Goal: Find specific page/section: Find specific page/section

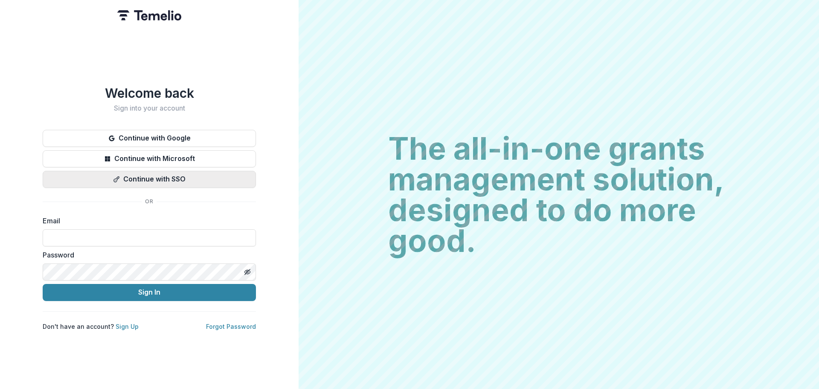
click at [172, 178] on button "Continue with SSO" at bounding box center [149, 179] width 213 height 17
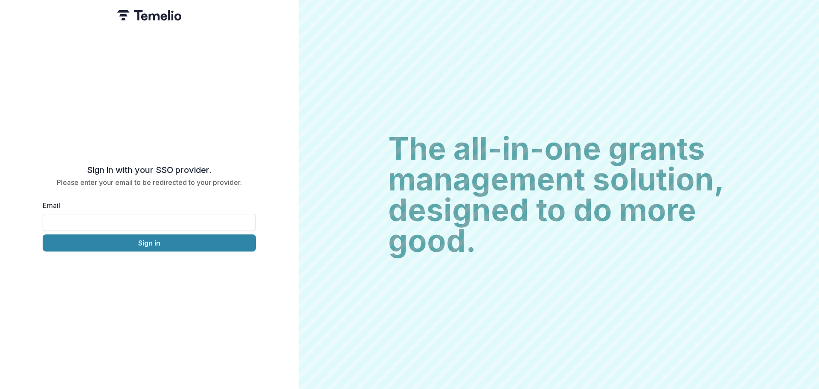
click at [138, 218] on input "Email" at bounding box center [149, 222] width 213 height 17
type input "**********"
click at [117, 238] on button "Sign in" at bounding box center [149, 242] width 213 height 17
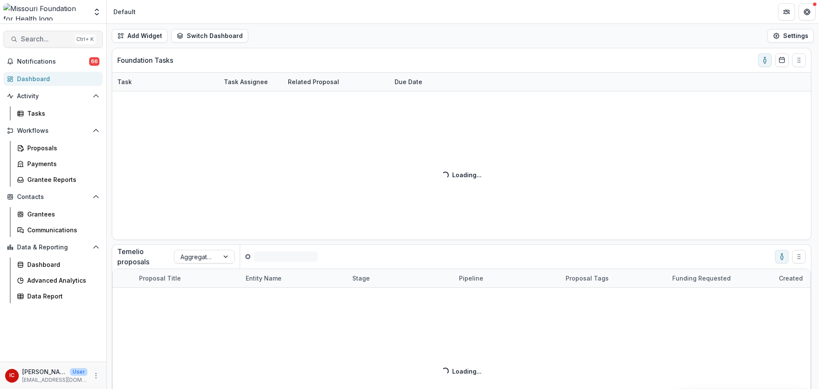
click at [29, 40] on span "Search..." at bounding box center [46, 39] width 50 height 8
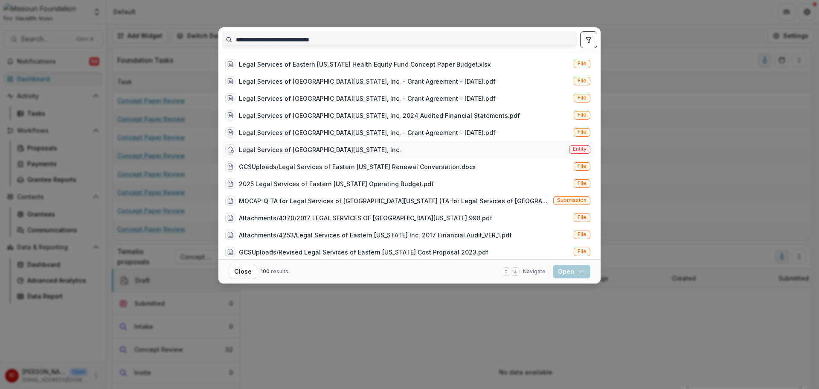
type input "**********"
click at [314, 148] on div "Legal Services of [GEOGRAPHIC_DATA][US_STATE], Inc." at bounding box center [320, 149] width 162 height 9
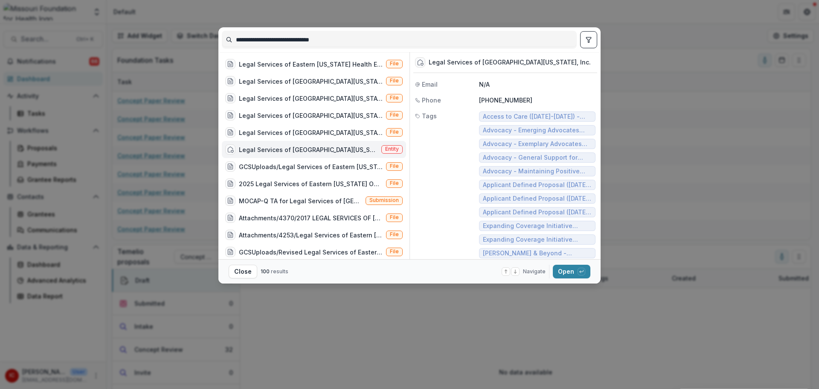
click at [304, 155] on div "Legal Services of [GEOGRAPHIC_DATA][US_STATE], Inc. Entity" at bounding box center [314, 149] width 184 height 17
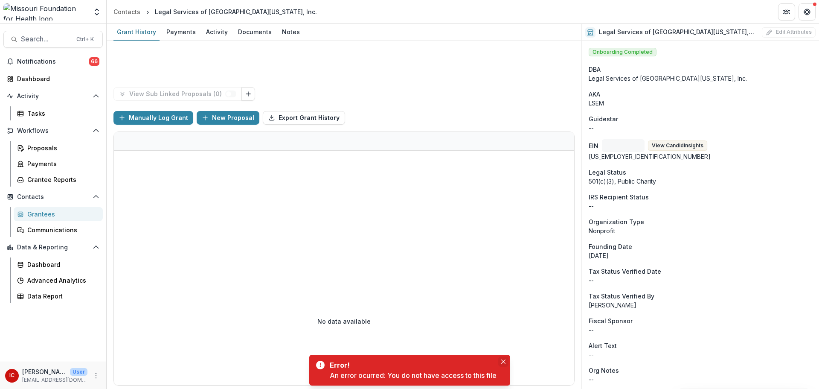
click at [504, 361] on icon "Close" at bounding box center [503, 361] width 4 height 4
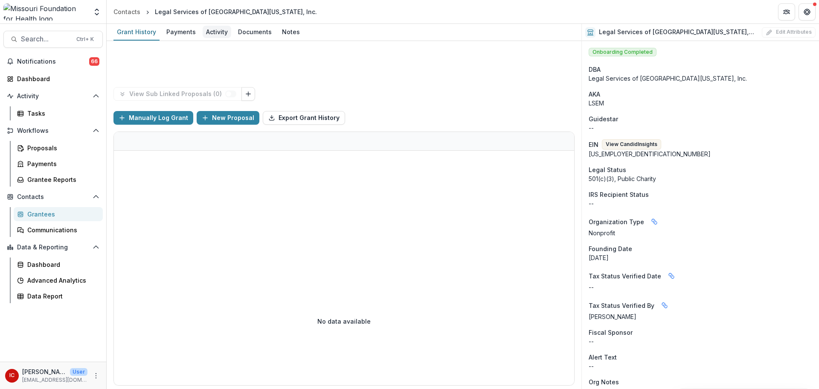
click at [216, 30] on div "Activity" at bounding box center [217, 32] width 29 height 12
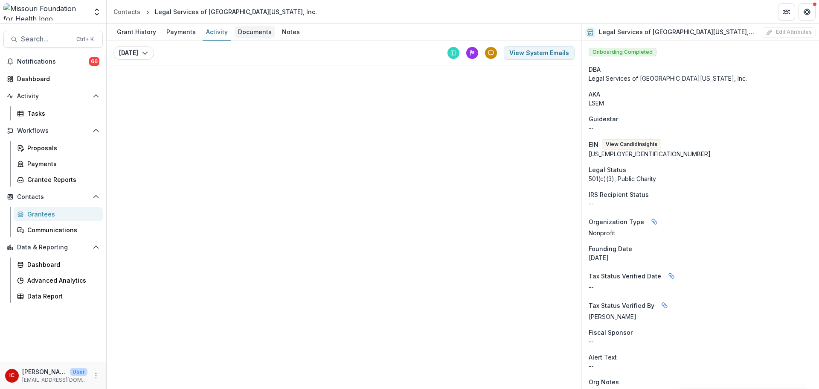
click at [261, 32] on div "Documents" at bounding box center [255, 32] width 41 height 12
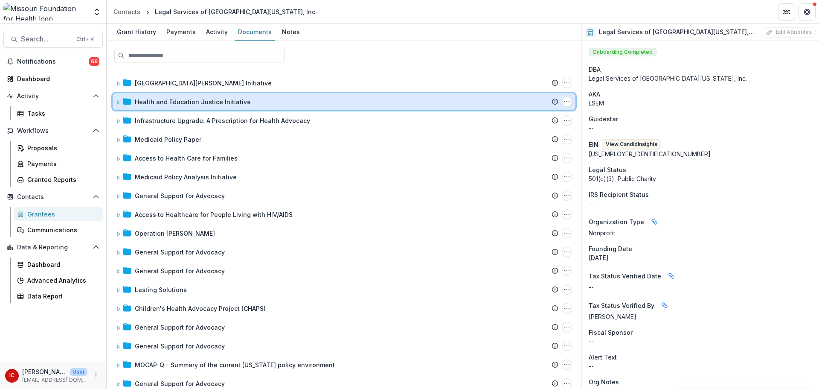
click at [120, 99] on span at bounding box center [118, 101] width 5 height 9
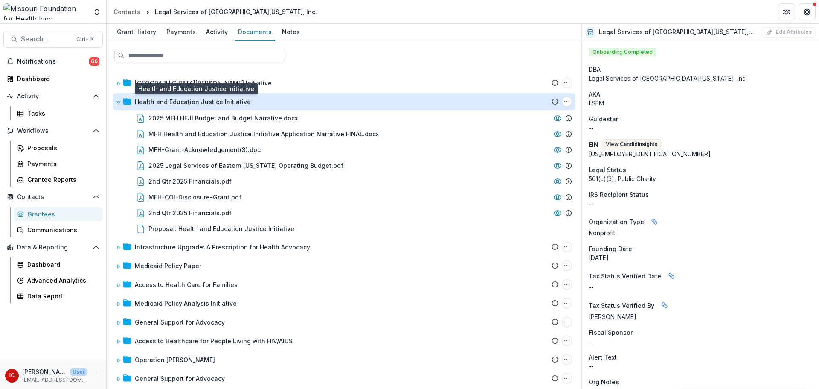
click at [180, 101] on div "Health and Education Justice Initiative" at bounding box center [193, 101] width 116 height 9
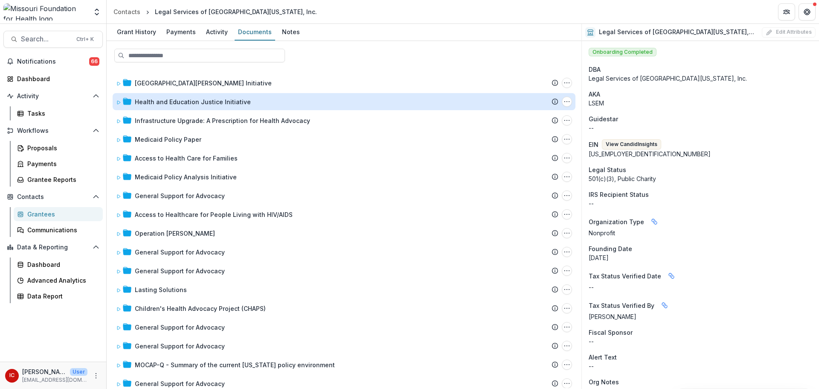
click at [180, 101] on div "Health and Education Justice Initiative" at bounding box center [193, 101] width 116 height 9
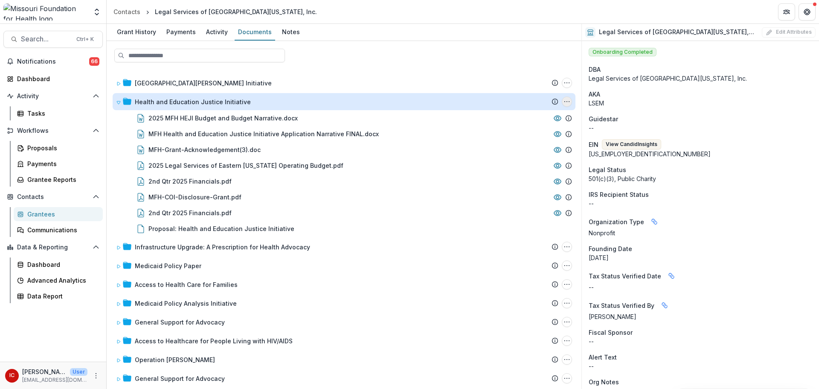
click at [567, 102] on circle "Health and Education Justice Initiative Options" at bounding box center [567, 102] width 0 height 0
click at [531, 135] on link "[PERSON_NAME] Proposal" at bounding box center [514, 132] width 112 height 14
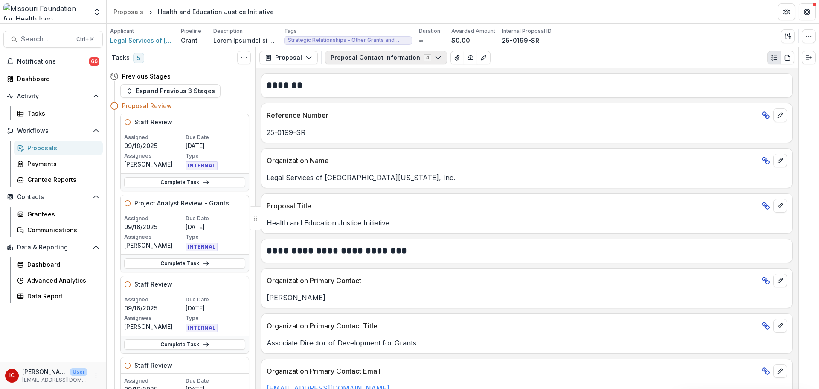
click at [435, 61] on icon "button" at bounding box center [438, 57] width 7 height 7
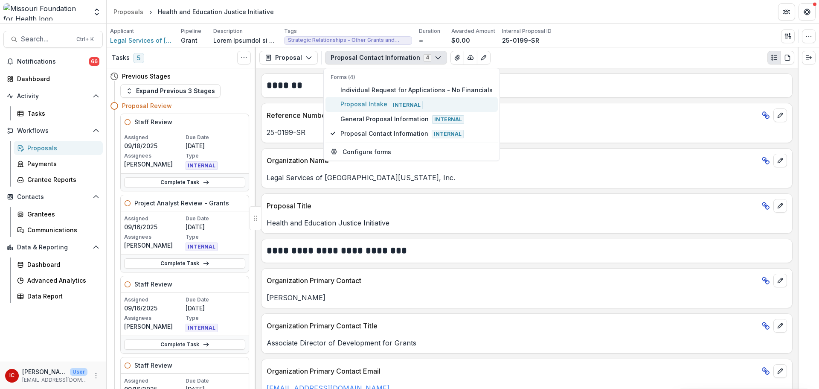
click at [361, 104] on span "Proposal Intake Internal" at bounding box center [417, 103] width 152 height 9
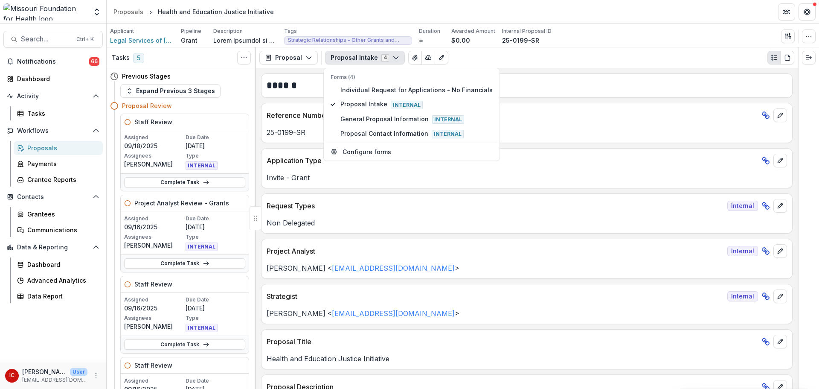
click at [650, 50] on div "Proposal Proposal Payments Reports Grant Agreements Board Summaries Bank Detail…" at bounding box center [527, 57] width 542 height 21
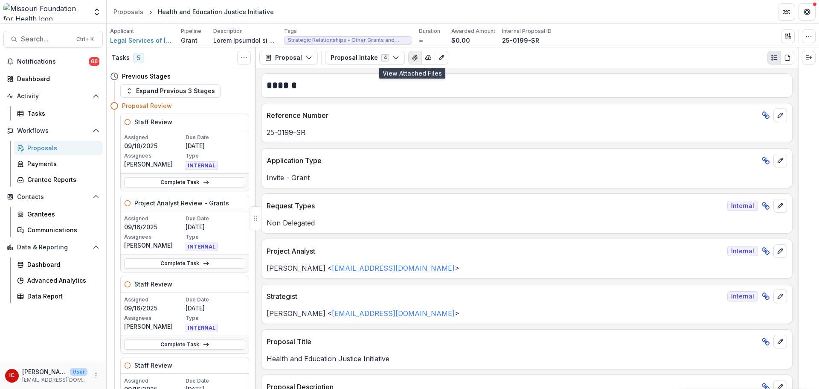
click at [412, 59] on icon "View Attached Files" at bounding box center [415, 57] width 7 height 7
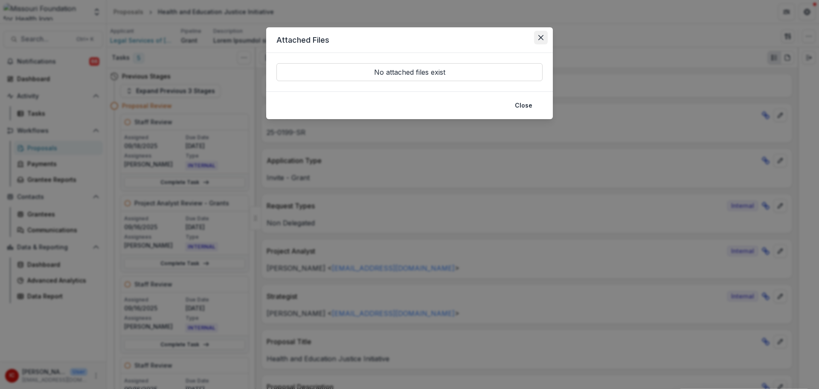
click at [538, 38] on button "Close" at bounding box center [541, 38] width 14 height 14
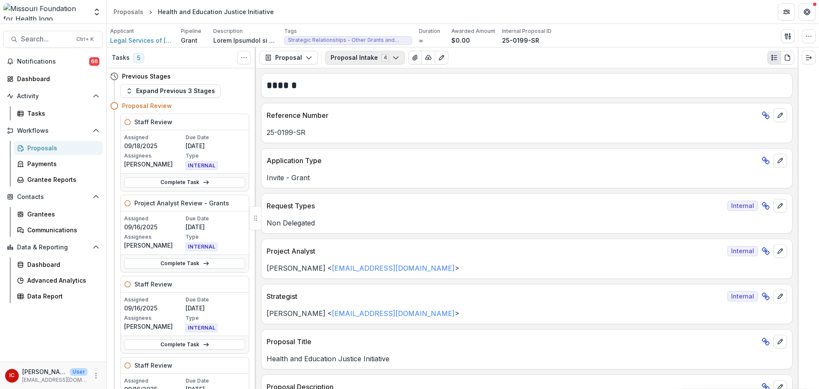
click at [393, 57] on icon "button" at bounding box center [396, 57] width 7 height 7
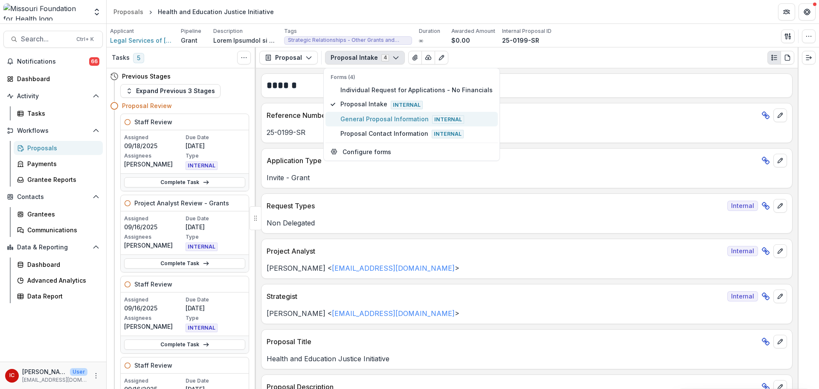
click at [392, 122] on span "General Proposal Information Internal" at bounding box center [417, 118] width 152 height 9
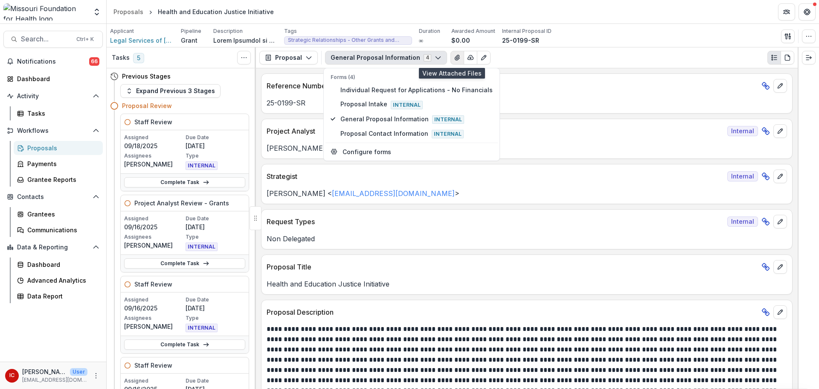
click at [454, 57] on icon "View Attached Files" at bounding box center [457, 57] width 7 height 7
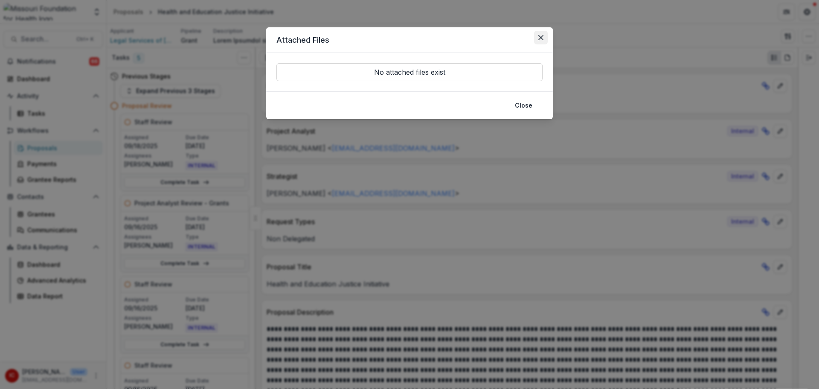
click at [546, 35] on button "Close" at bounding box center [541, 38] width 14 height 14
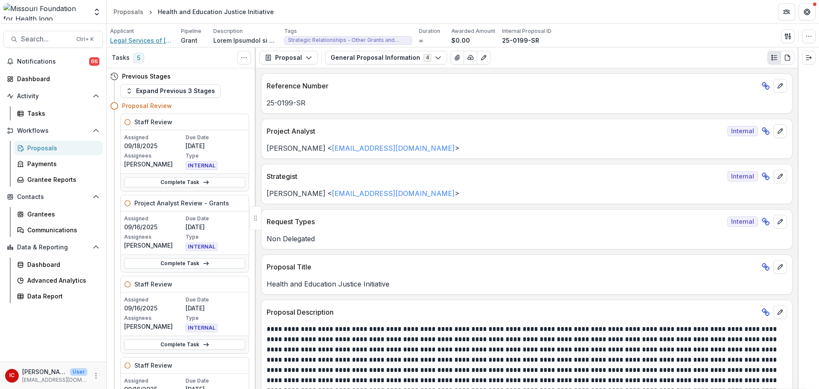
click at [146, 43] on span "Legal Services of [GEOGRAPHIC_DATA][US_STATE], Inc." at bounding box center [142, 40] width 64 height 9
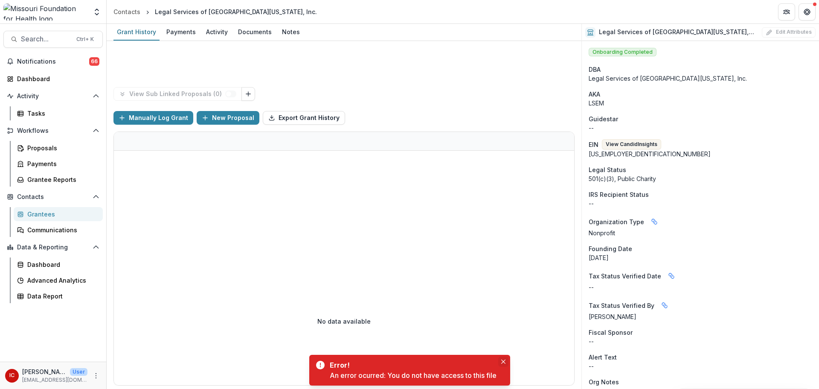
click at [502, 360] on button "Close" at bounding box center [503, 361] width 10 height 10
